Goal: Information Seeking & Learning: Learn about a topic

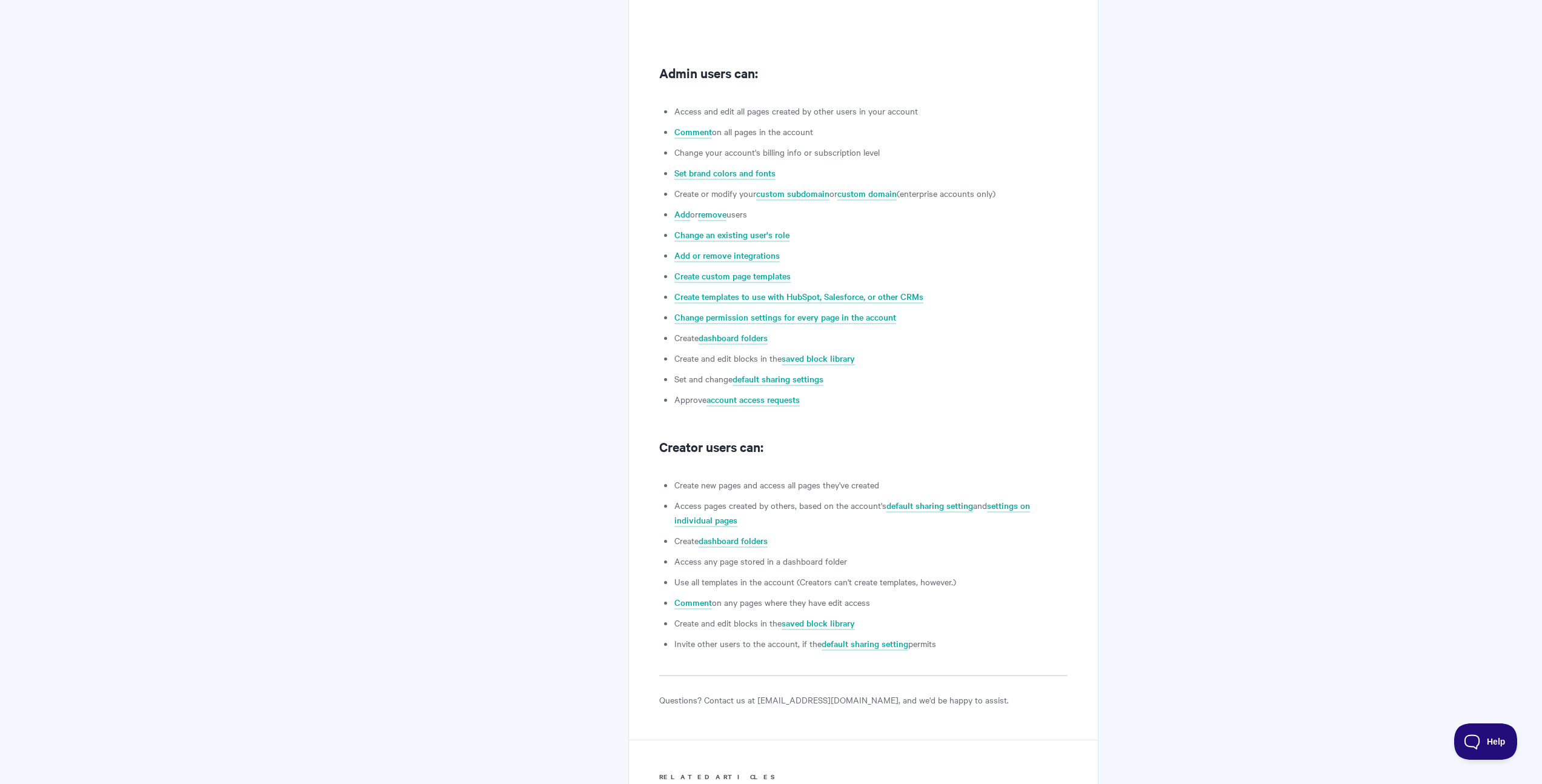
scroll to position [517, 0]
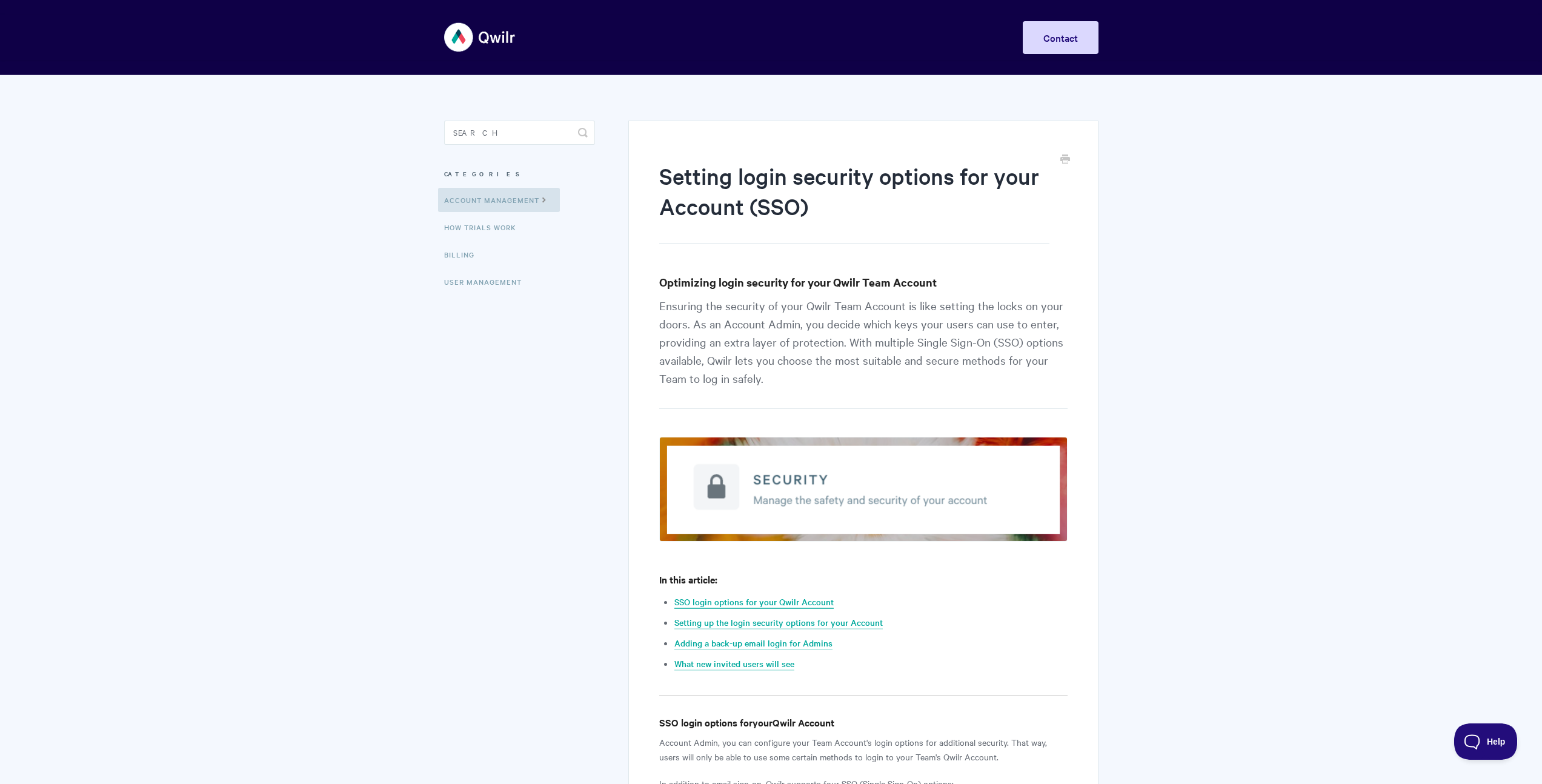
click at [773, 602] on link "SSO login options for your Qwilr Account" at bounding box center [754, 602] width 159 height 13
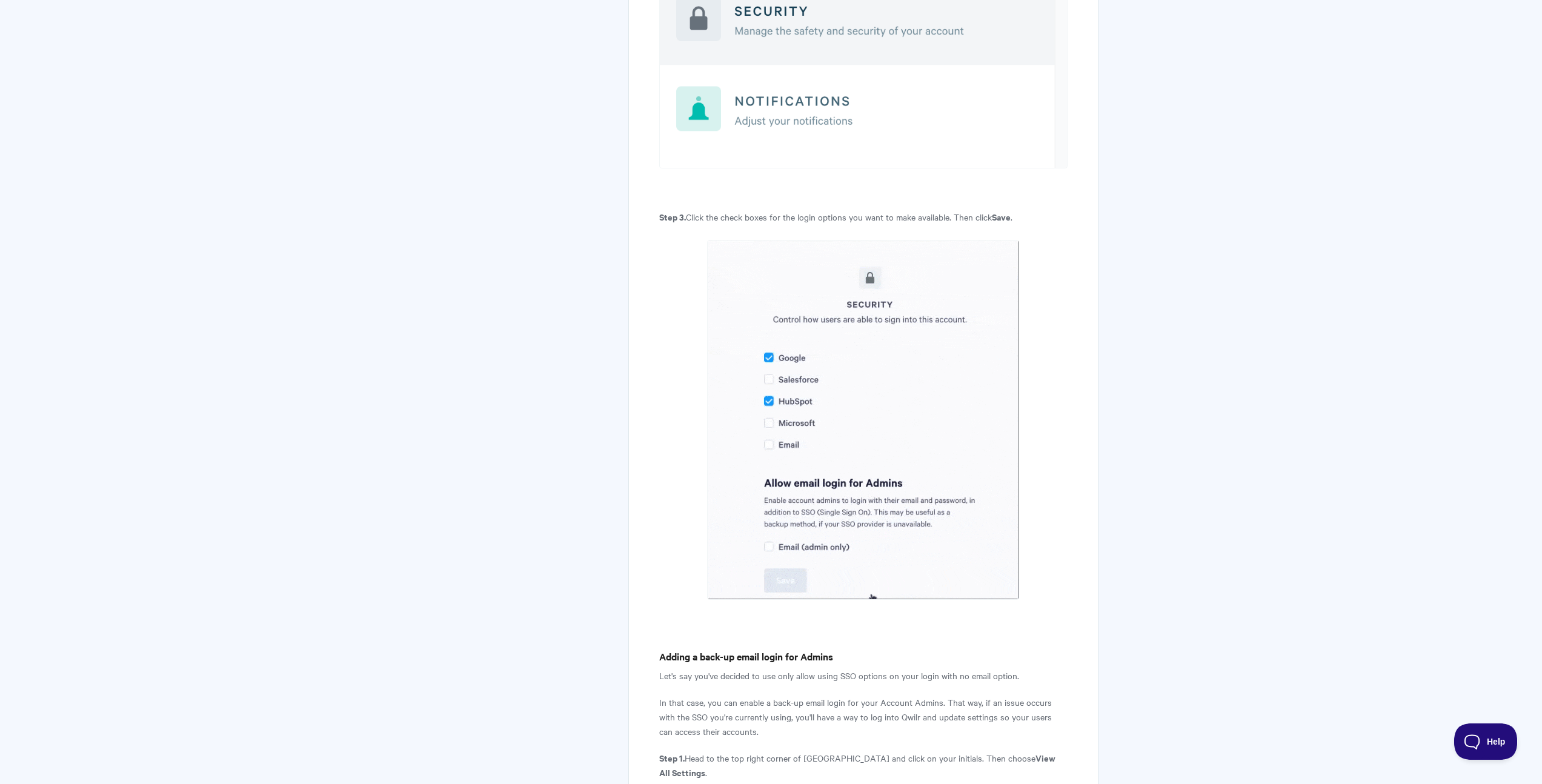
scroll to position [2565, 0]
